Goal: Information Seeking & Learning: Learn about a topic

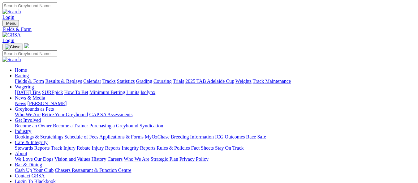
click at [80, 79] on link "Results & Replays" at bounding box center [63, 81] width 37 height 5
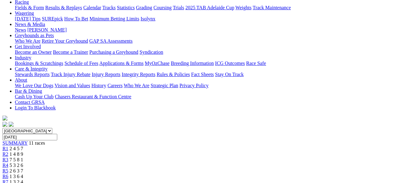
scroll to position [124, 0]
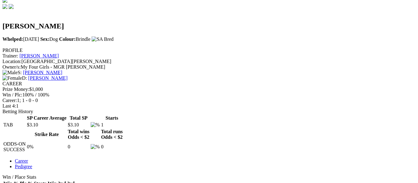
scroll to position [217, 0]
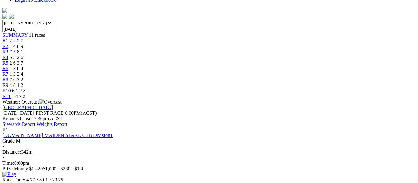
scroll to position [186, 0]
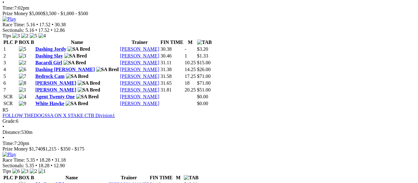
scroll to position [712, 0]
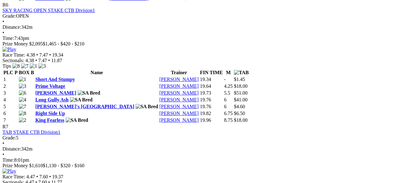
scroll to position [897, 0]
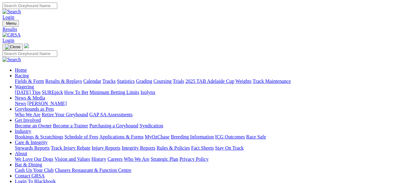
click at [26, 79] on link "Fields & Form" at bounding box center [29, 81] width 29 height 5
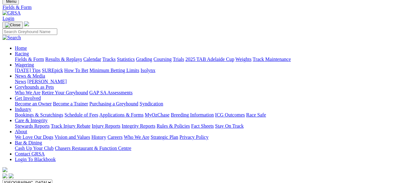
scroll to position [124, 0]
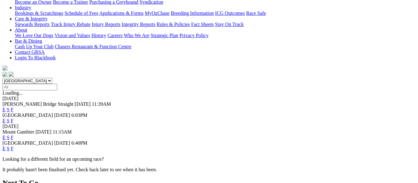
click at [14, 146] on link "F" at bounding box center [12, 148] width 3 height 5
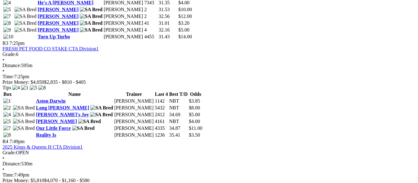
scroll to position [504, 0]
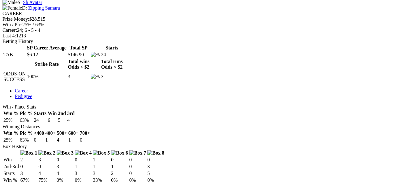
scroll to position [340, 0]
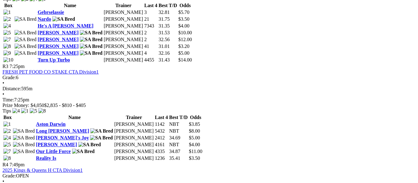
scroll to position [495, 0]
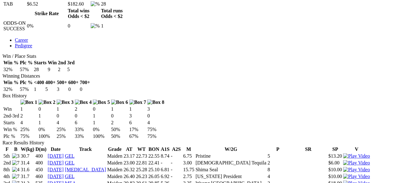
scroll to position [421, 0]
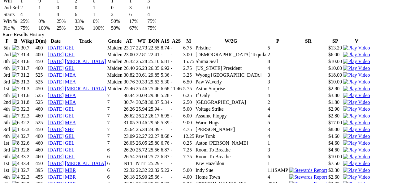
drag, startPoint x: 41, startPoint y: 0, endPoint x: 348, endPoint y: 18, distance: 307.8
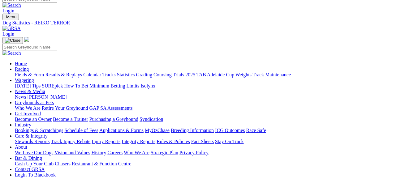
scroll to position [0, 0]
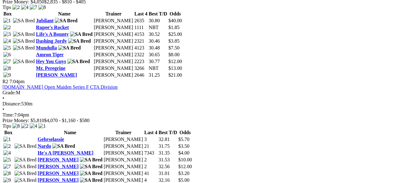
scroll to position [464, 0]
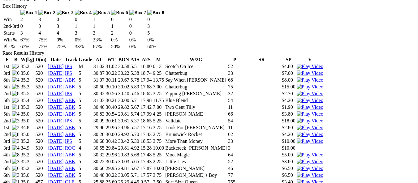
scroll to position [371, 0]
